Goal: Go to known website: Access a specific website the user already knows

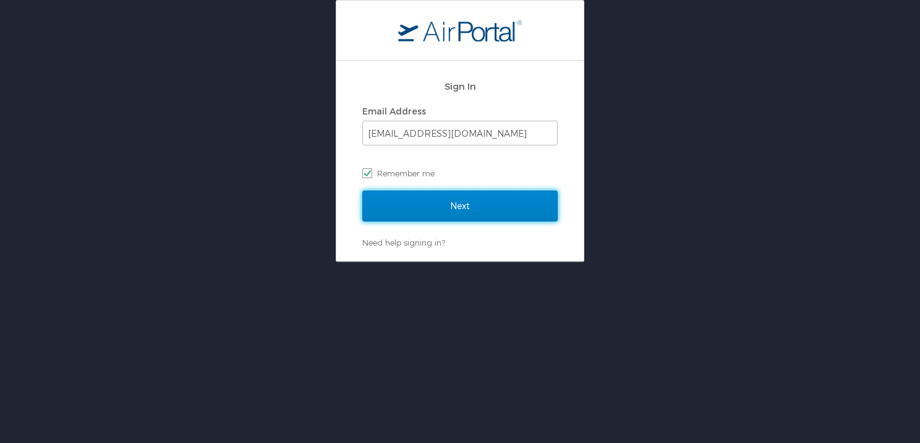
click at [450, 210] on input "Next" at bounding box center [459, 205] width 195 height 31
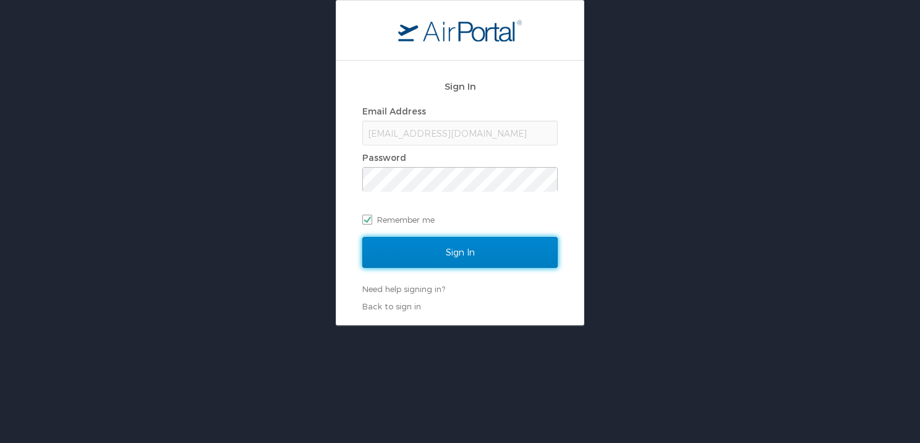
drag, startPoint x: 459, startPoint y: 250, endPoint x: 456, endPoint y: 257, distance: 7.2
click at [456, 257] on input "Sign In" at bounding box center [459, 252] width 195 height 31
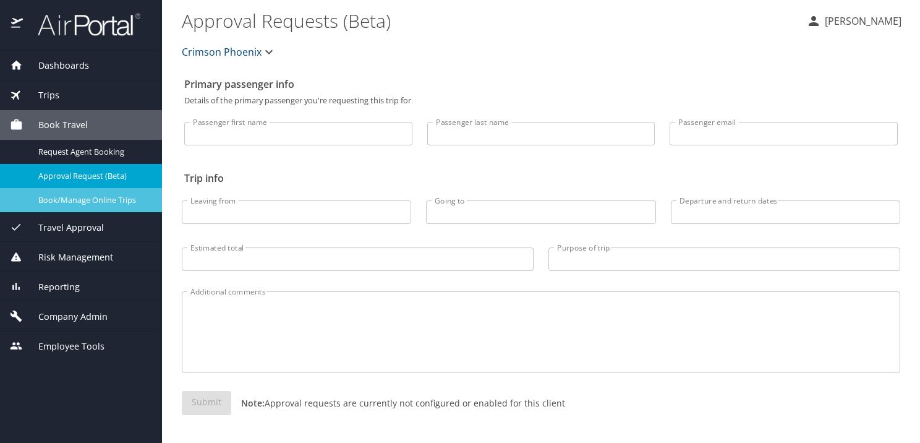
click at [71, 197] on span "Book/Manage Online Trips" at bounding box center [92, 200] width 109 height 12
